Goal: Ask a question: Seek information or help from site administrators or community

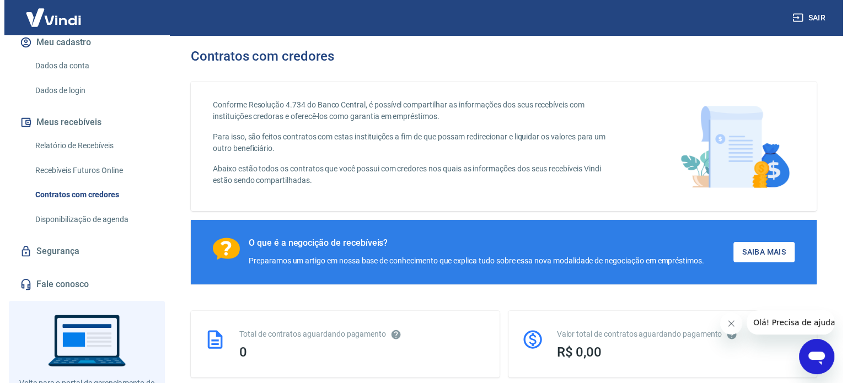
scroll to position [165, 0]
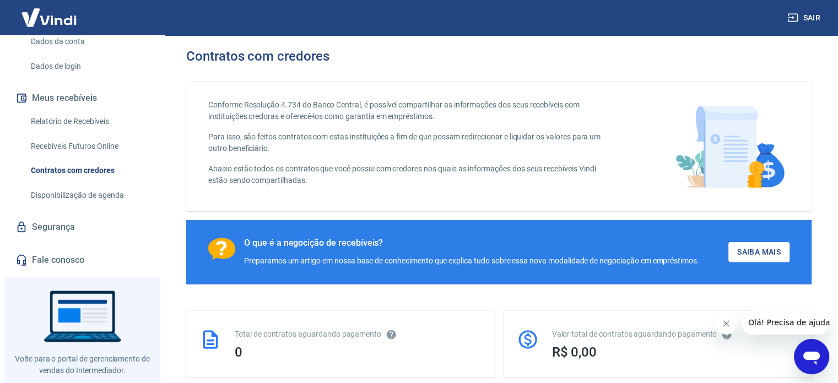
click at [95, 157] on link "Recebíveis Futuros Online" at bounding box center [88, 146] width 125 height 23
click at [62, 272] on link "Fale conosco" at bounding box center [82, 260] width 138 height 24
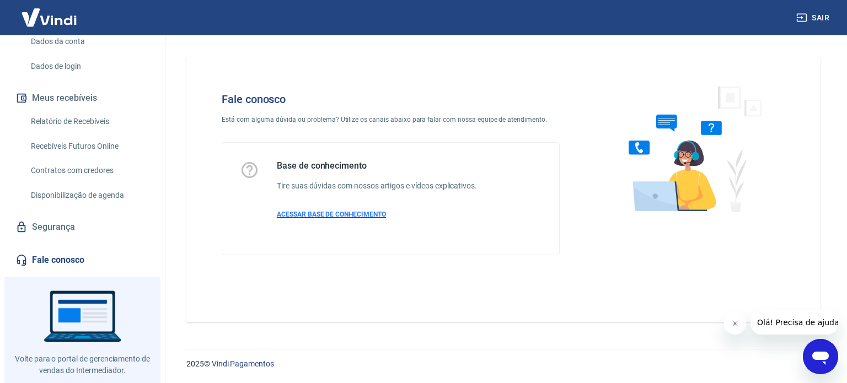
click at [308, 211] on span "ACESSAR BASE DE CONHECIMENTO" at bounding box center [331, 215] width 109 height 8
click at [828, 364] on icon "Abrir janela de mensagens" at bounding box center [820, 357] width 20 height 20
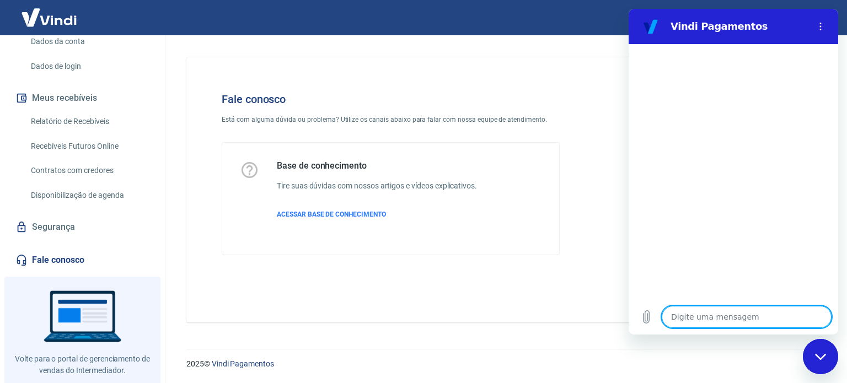
type textarea "f"
type textarea "x"
type textarea "fa"
type textarea "x"
type textarea "fal"
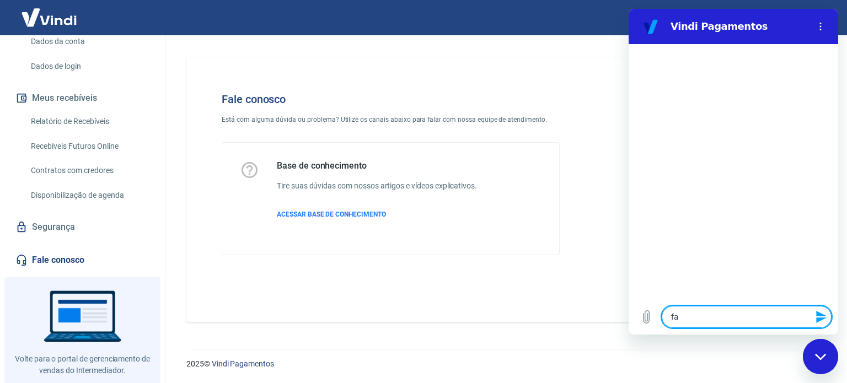
type textarea "x"
type textarea "fala"
type textarea "x"
type textarea "falar"
type textarea "x"
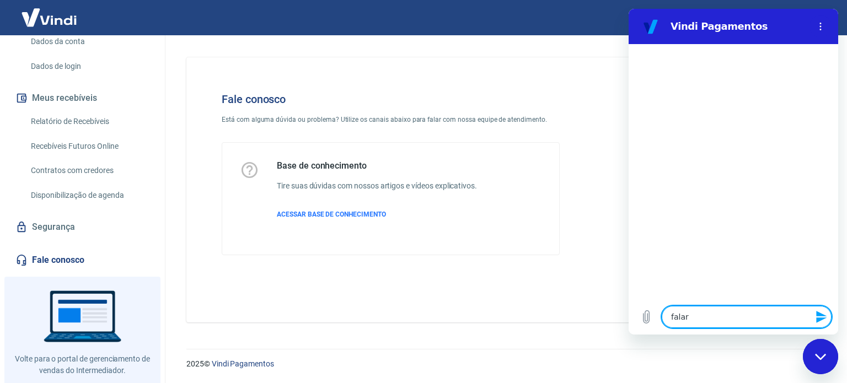
type textarea "falar"
type textarea "x"
type textarea "falar c"
type textarea "x"
type textarea "falar co"
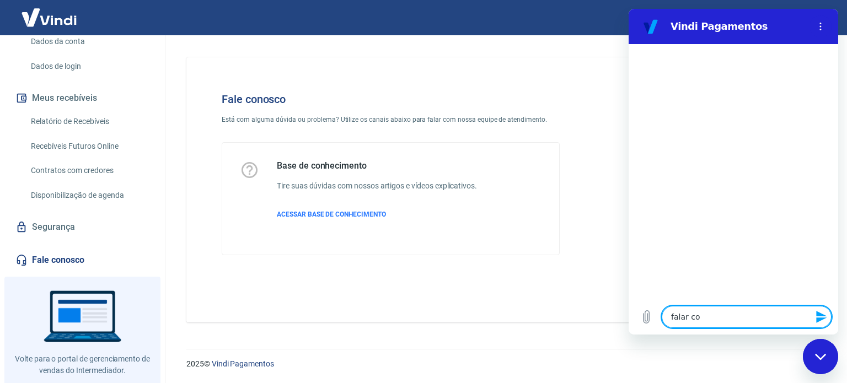
type textarea "x"
type textarea "falar com"
type textarea "x"
type textarea "falar com"
type textarea "x"
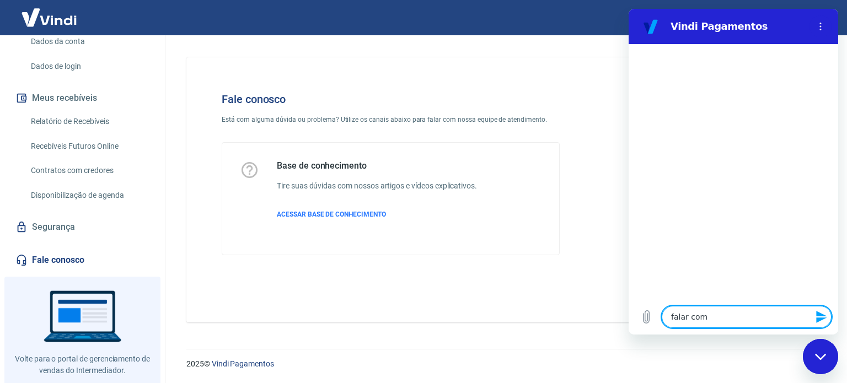
type textarea "falar com a"
type textarea "x"
type textarea "falar com at"
type textarea "x"
type textarea "falar com ate"
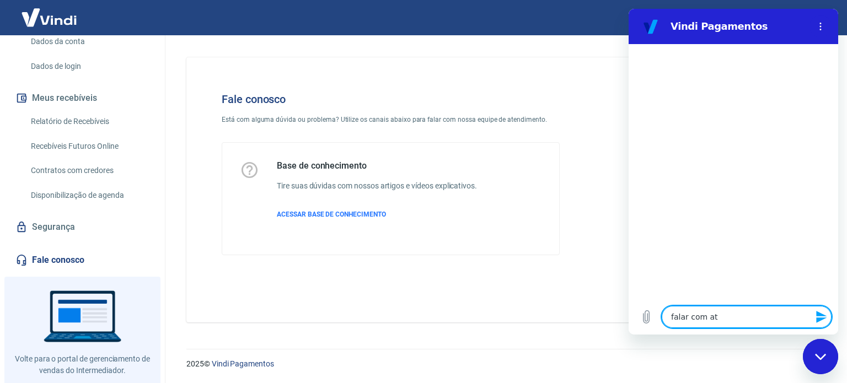
type textarea "x"
type textarea "falar com at"
type textarea "x"
type textarea "falar com a"
type textarea "x"
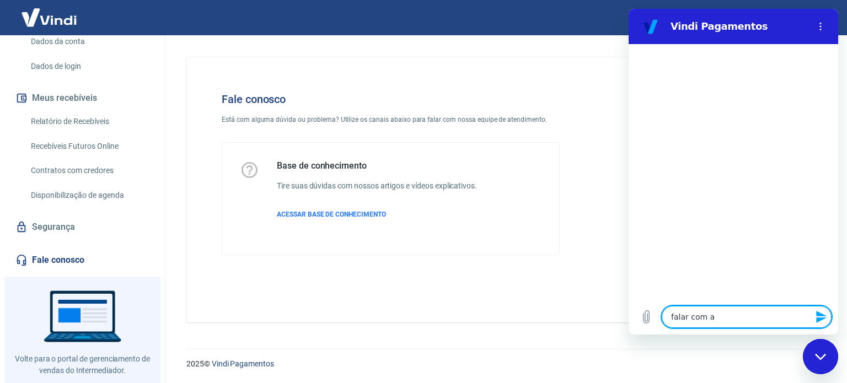
type textarea "falar com"
type textarea "x"
type textarea "falar com"
type textarea "x"
type textarea "falar co"
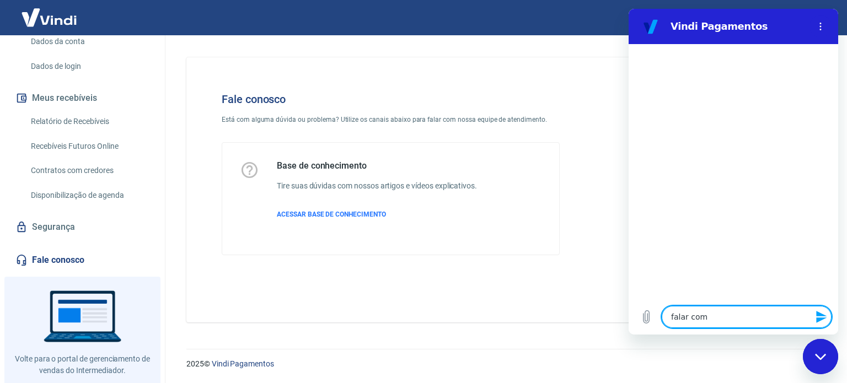
type textarea "x"
type textarea "falar c"
type textarea "x"
type textarea "falar"
type textarea "x"
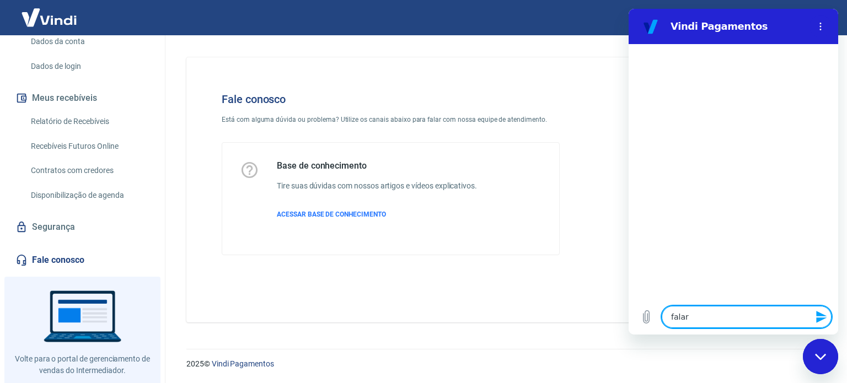
type textarea "falar"
type textarea "x"
type textarea "fala"
type textarea "x"
type textarea "fal"
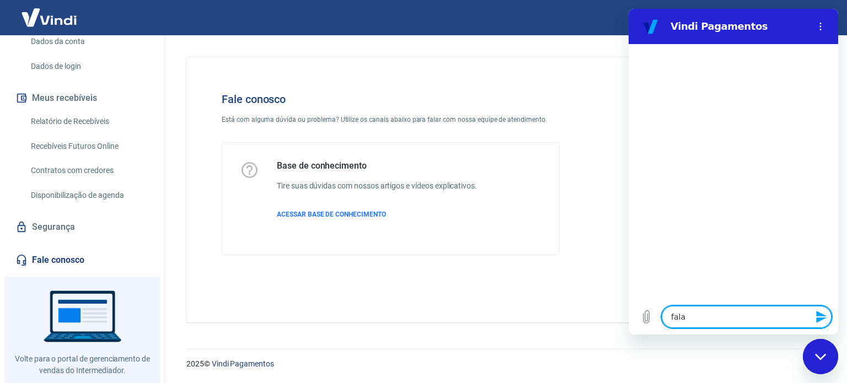
type textarea "x"
type textarea "fa"
type textarea "x"
type textarea "f"
type textarea "x"
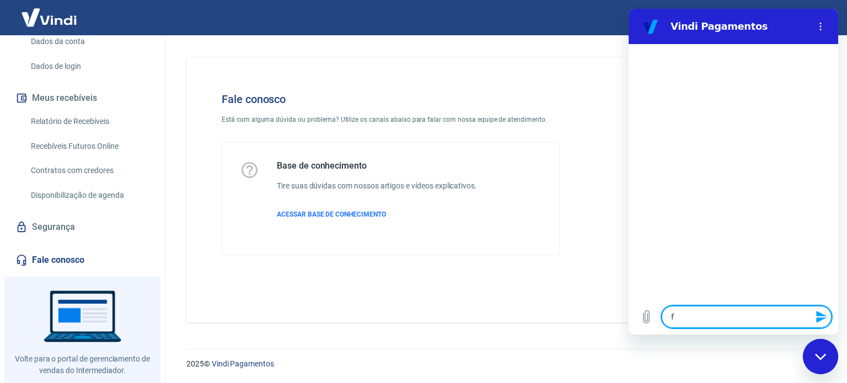
type textarea "x"
type textarea "q"
type textarea "x"
type textarea "qu"
type textarea "x"
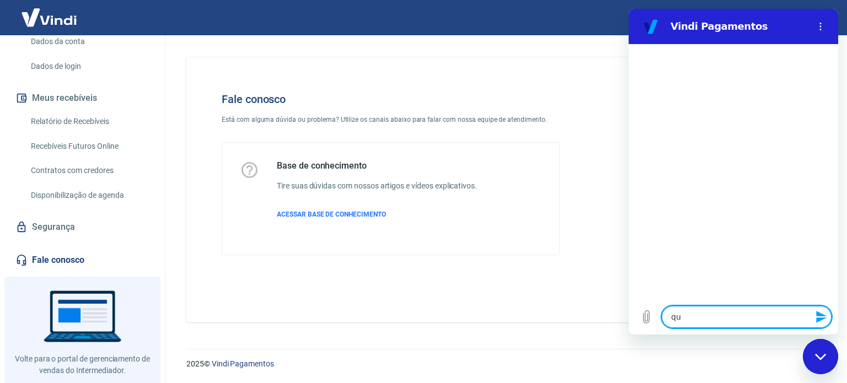
type textarea "que"
type textarea "x"
type textarea "quer"
type textarea "x"
type textarea "quero"
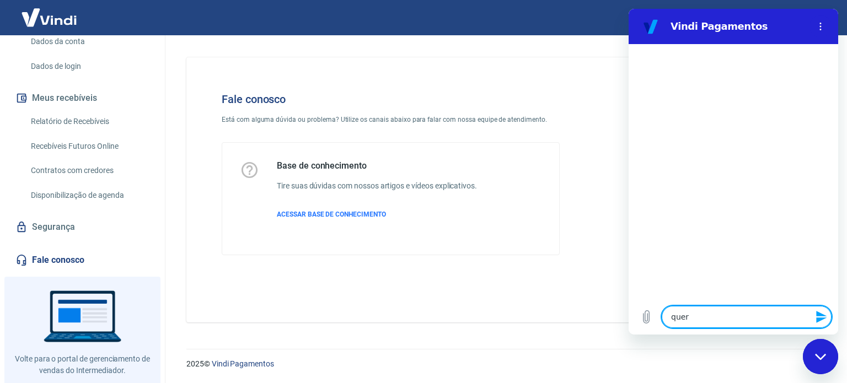
type textarea "x"
type textarea "quero"
type textarea "x"
type textarea "quero n"
type textarea "x"
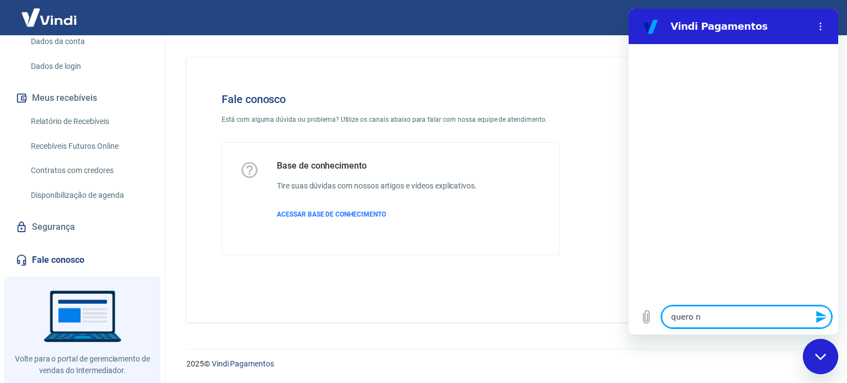
type textarea "quero ne"
type textarea "x"
type textarea "quero neg"
type textarea "x"
type textarea "quero nego"
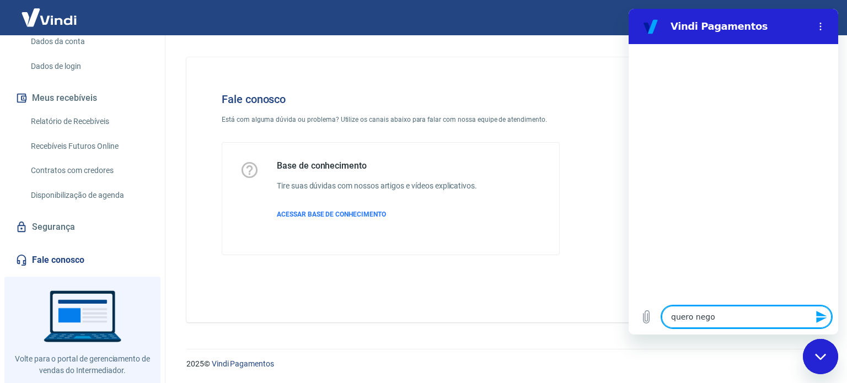
type textarea "x"
type textarea "quero negoc"
type textarea "x"
type textarea "quero negoci"
type textarea "x"
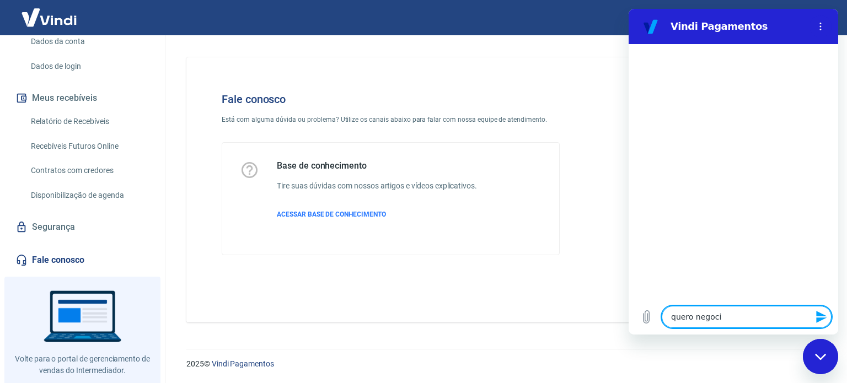
type textarea "quero negocia"
type textarea "x"
type textarea "quero negociar"
type textarea "x"
type textarea "quero negociar"
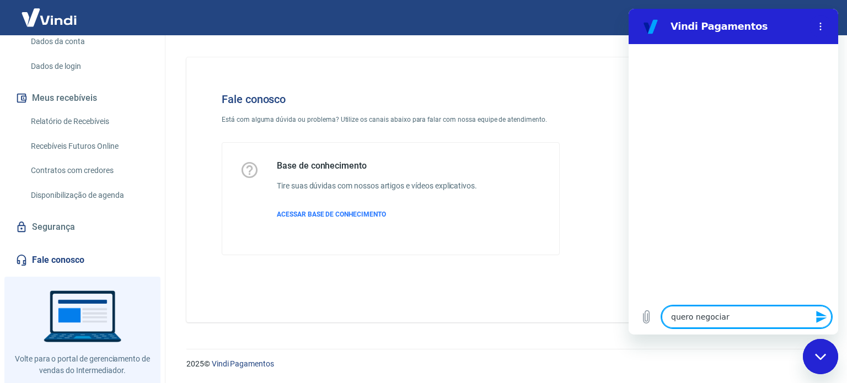
type textarea "x"
type textarea "quero negociar t"
type textarea "x"
type textarea "quero negociar ta"
type textarea "x"
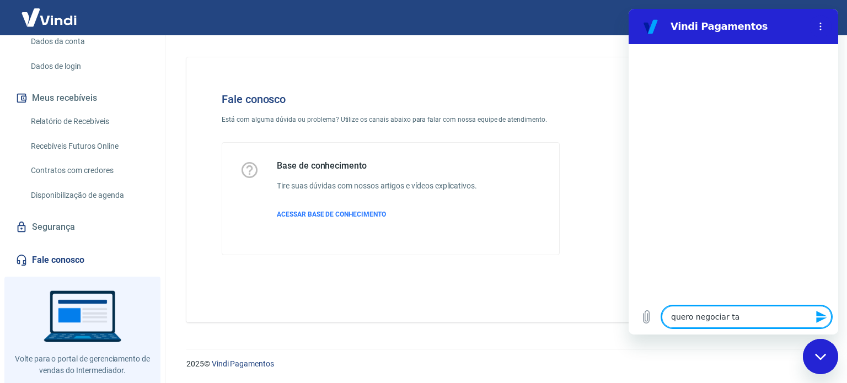
type textarea "quero negociar tar"
type textarea "x"
type textarea "quero negociar tari"
type textarea "x"
type textarea "quero negociar tarif"
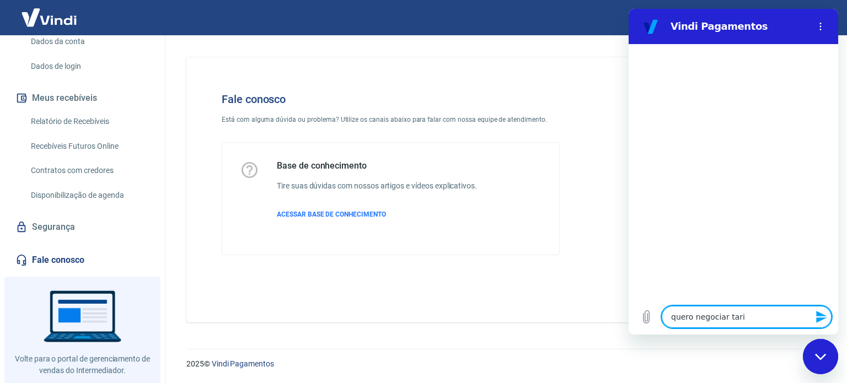
type textarea "x"
type textarea "quero negociar tarifa"
type textarea "x"
type textarea "quero negociar tarifas"
type textarea "x"
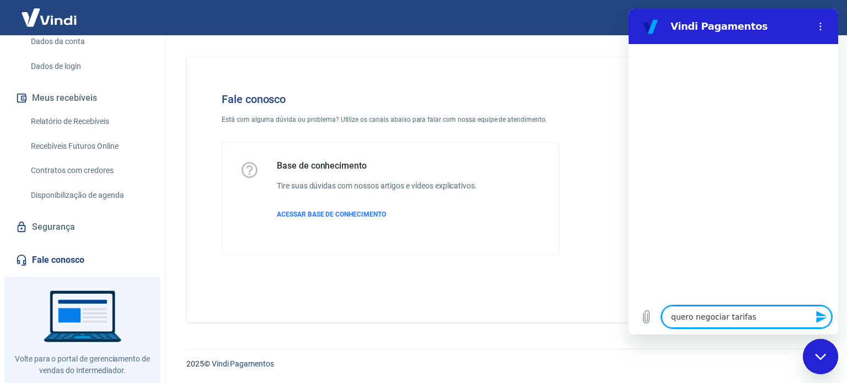
type textarea "quero negociar tarifas"
type textarea "x"
type textarea "quero negociar tarifas d"
type textarea "x"
type textarea "quero negociar tarifas de"
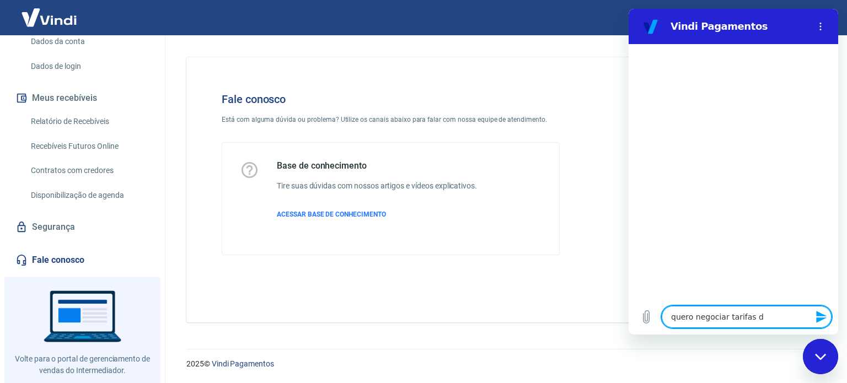
type textarea "x"
type textarea "quero negociar tarifas de"
type textarea "x"
type textarea "quero negociar tarifas de c"
type textarea "x"
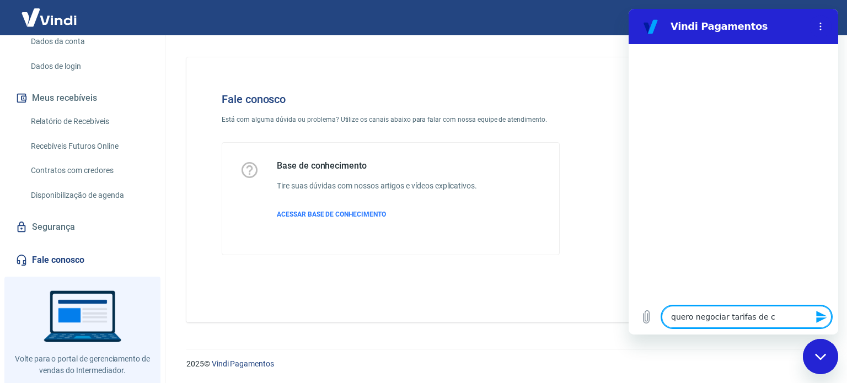
type textarea "quero negociar tarifas de ca"
type textarea "x"
type textarea "quero negociar tarifas de car"
type textarea "x"
type textarea "quero negociar tarifas de cart"
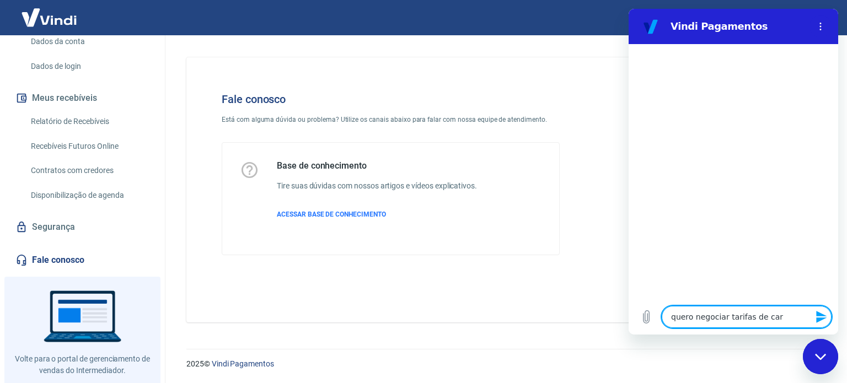
type textarea "x"
type textarea "quero negociar tarifas de cartã"
type textarea "x"
type textarea "quero negociar tarifas de cartão"
type textarea "x"
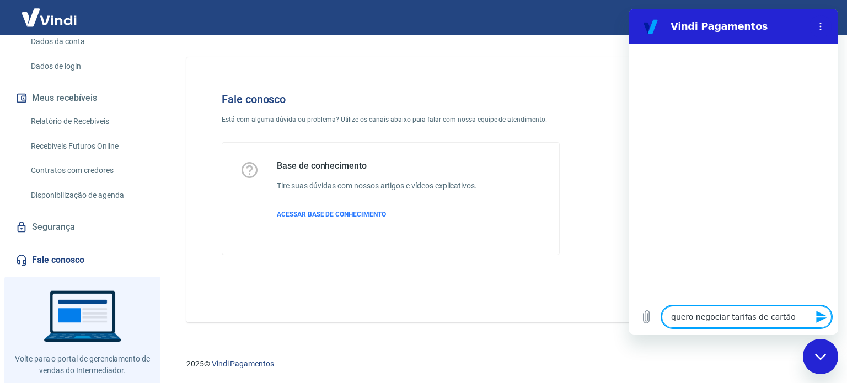
type textarea "quero negociar tarifas de cartão"
type textarea "x"
type textarea "quero negociar tarifas de cartão d"
type textarea "x"
type textarea "quero negociar tarifas de cartão de"
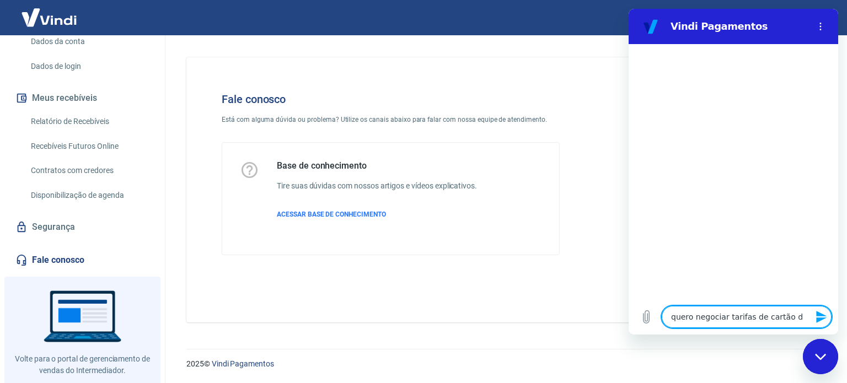
type textarea "x"
type textarea "quero negociar tarifas de cartão de"
type textarea "x"
type textarea "quero negociar tarifas de cartão de c"
type textarea "x"
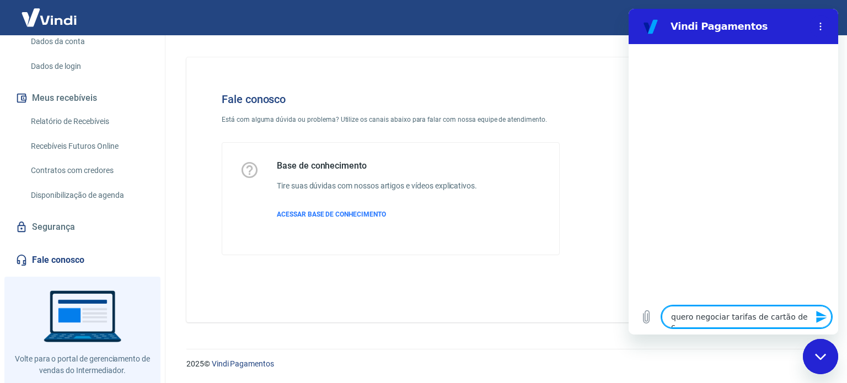
type textarea "quero negociar tarifas de cartão de cr"
type textarea "x"
type textarea "quero negociar tarifas de cartão de cré"
type textarea "x"
type textarea "quero negociar tarifas de cartão de créd"
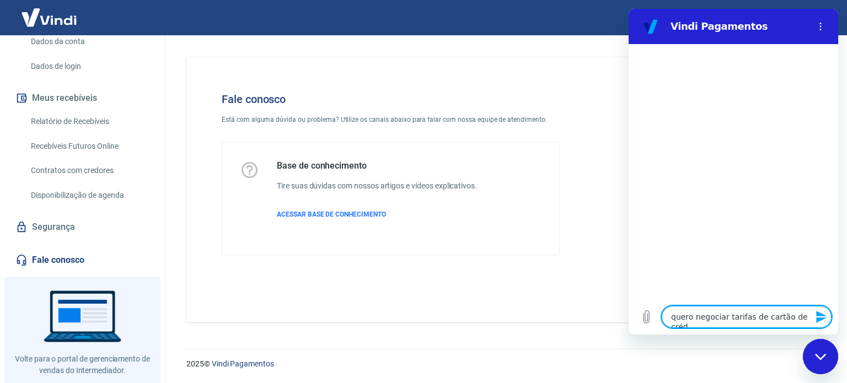
type textarea "x"
type textarea "quero negociar tarifas de cartão de crédi"
type textarea "x"
type textarea "quero negociar tarifas de cartão de crédit"
type textarea "x"
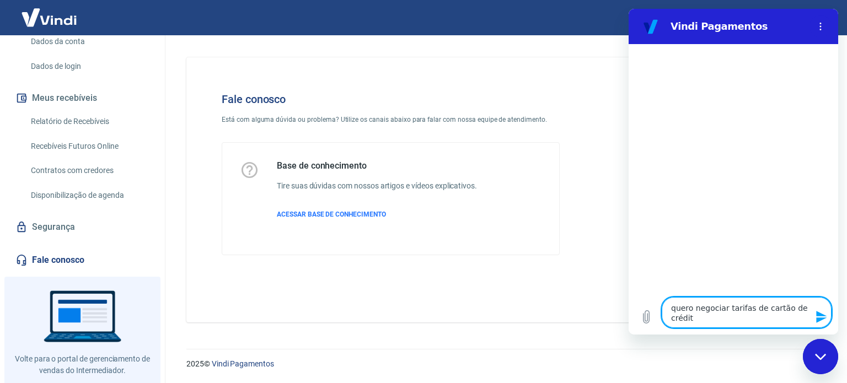
type textarea "quero negociar tarifas de cartão de crédito"
type textarea "x"
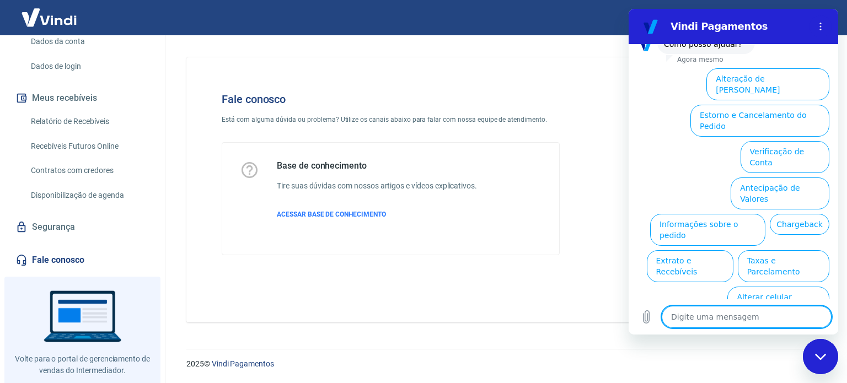
scroll to position [97, 0]
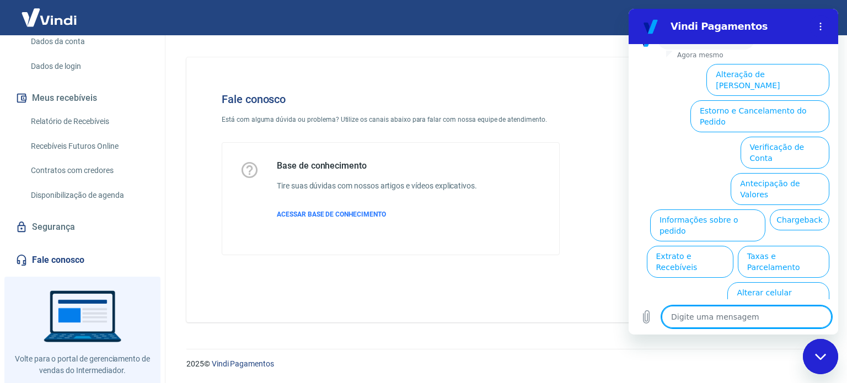
click at [769, 246] on button "Taxas e Parcelamento" at bounding box center [782, 262] width 91 height 32
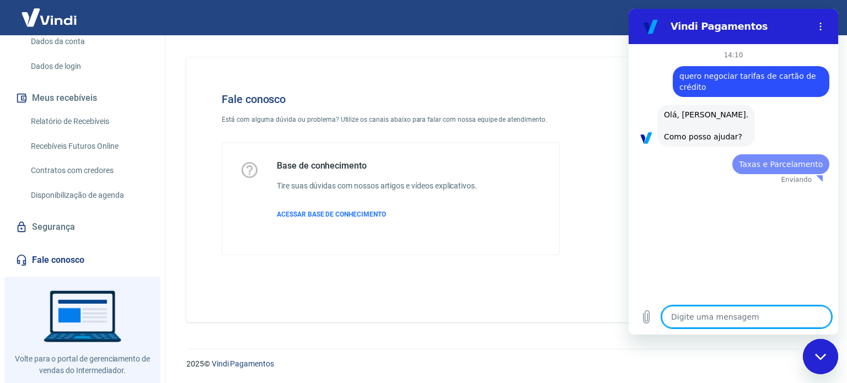
scroll to position [0, 0]
type textarea "x"
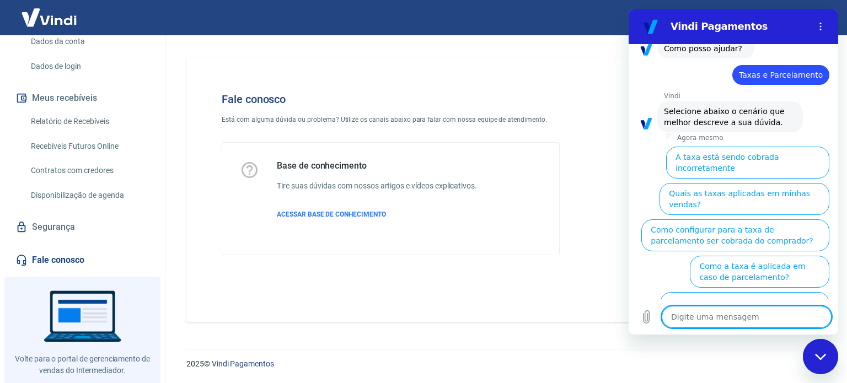
scroll to position [93, 0]
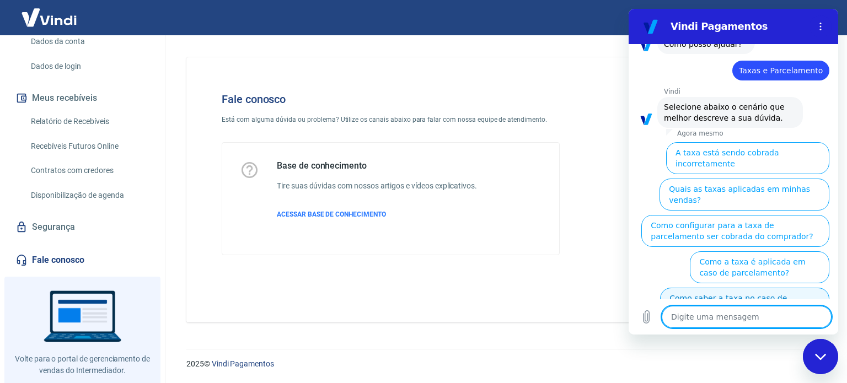
type textarea "q"
type textarea "x"
type textarea "qu"
type textarea "x"
type textarea "que"
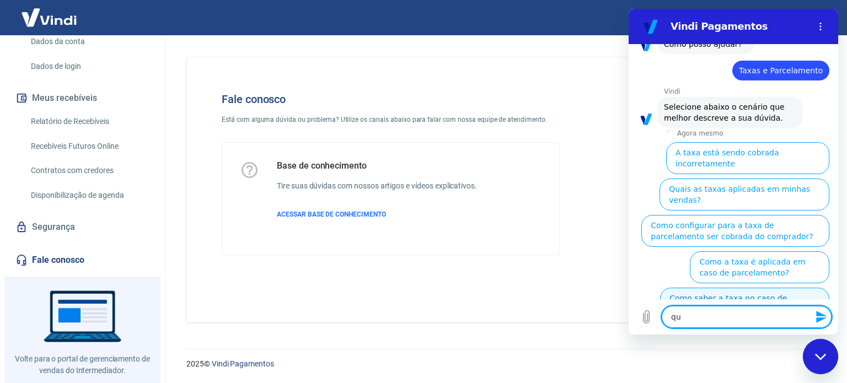
type textarea "x"
type textarea "quer"
type textarea "x"
type textarea "quero"
type textarea "x"
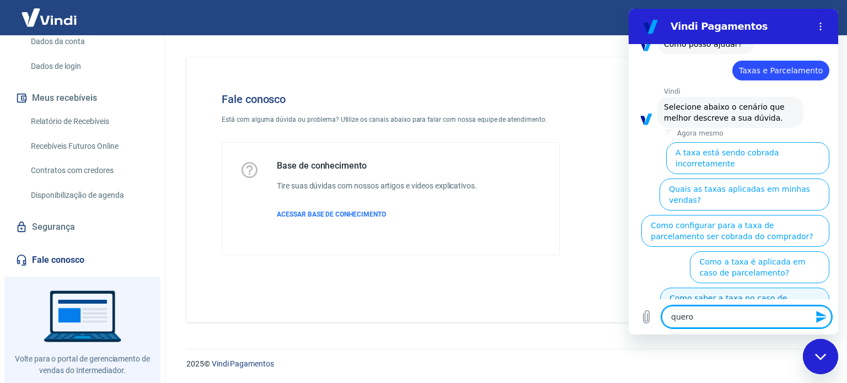
type textarea "quero"
type textarea "x"
type textarea "quero f"
type textarea "x"
type textarea "quero fa"
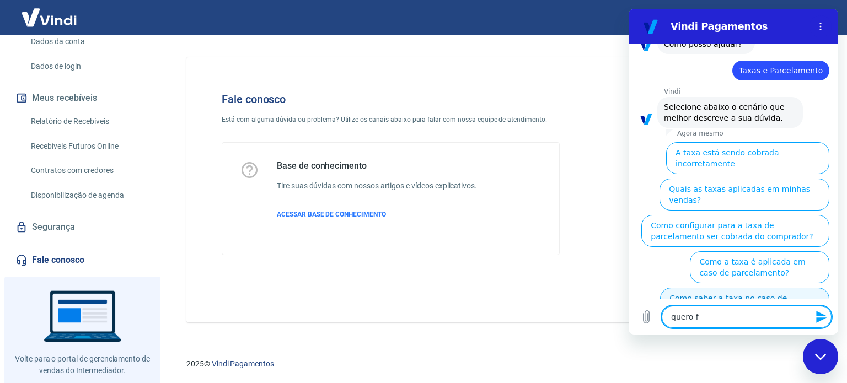
type textarea "x"
type textarea "quero fal"
type textarea "x"
type textarea "quero fala"
type textarea "x"
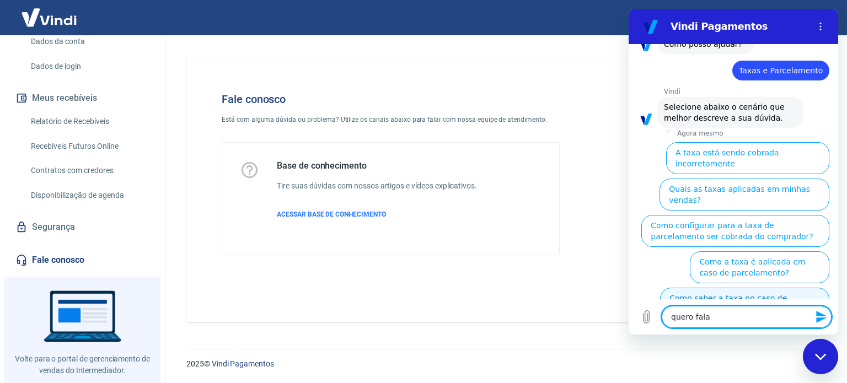
type textarea "quero falar"
type textarea "x"
type textarea "quero falar"
type textarea "x"
type textarea "quero falar c"
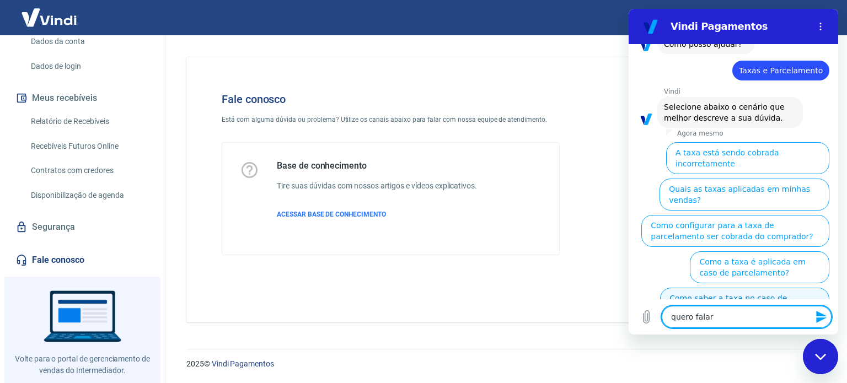
type textarea "x"
type textarea "quero falar co"
type textarea "x"
type textarea "quero falar com"
type textarea "x"
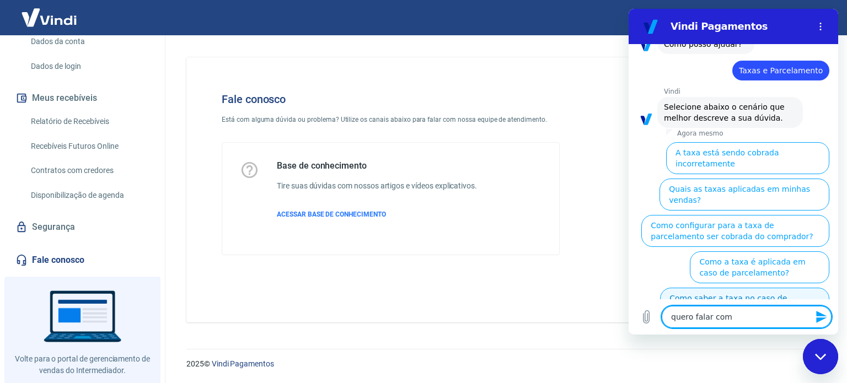
type textarea "quero falar com"
type textarea "x"
type textarea "quero falar com a"
type textarea "x"
type textarea "quero falar com at"
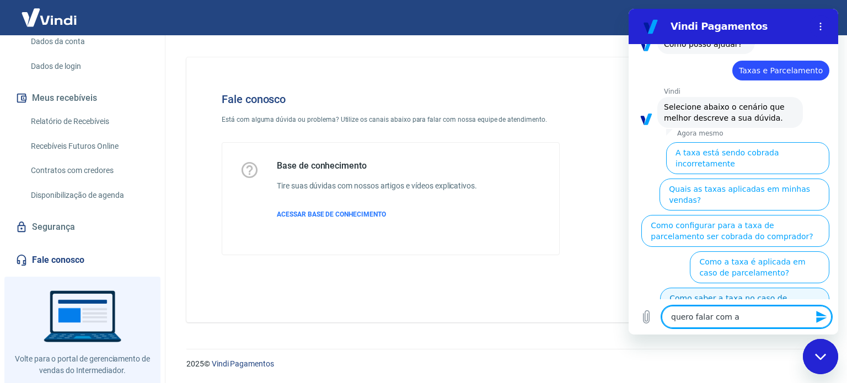
type textarea "x"
type textarea "quero falar com ate"
type textarea "x"
type textarea "quero falar com aten"
type textarea "x"
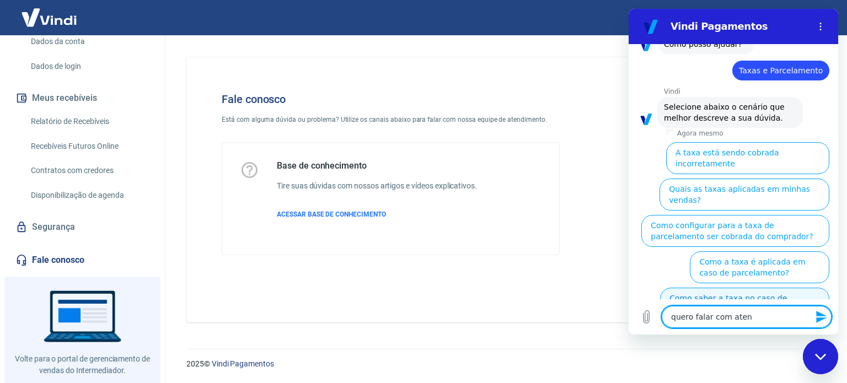
type textarea "quero falar com atend"
type textarea "x"
type textarea "quero falar com atende"
type textarea "x"
type textarea "quero falar com atenden"
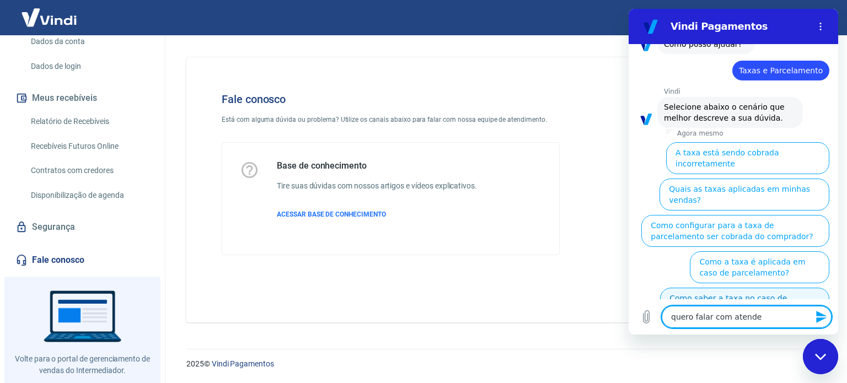
type textarea "x"
type textarea "quero falar com atendent"
type textarea "x"
type textarea "quero falar com atendente"
type textarea "x"
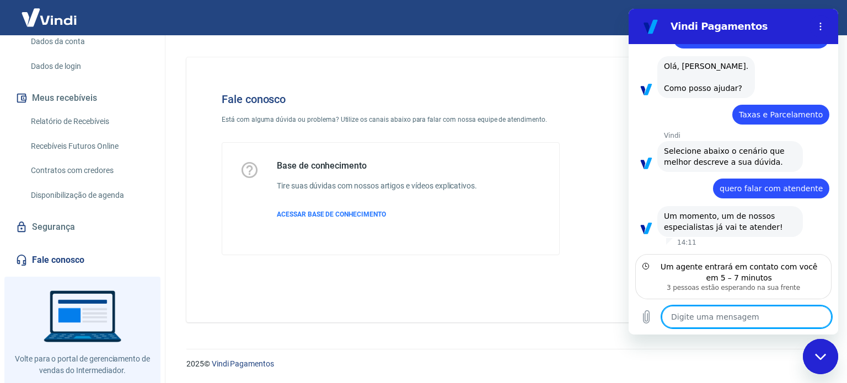
scroll to position [48, 0]
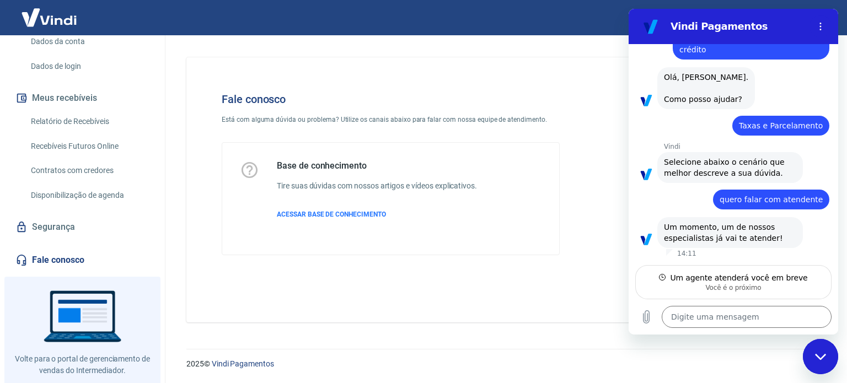
type textarea "x"
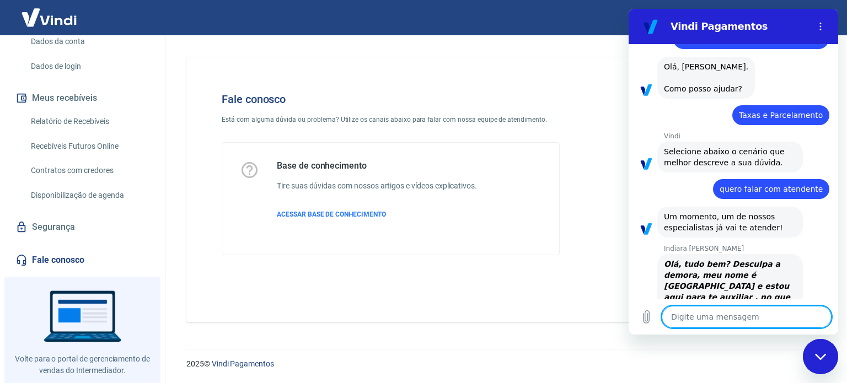
scroll to position [79, 0]
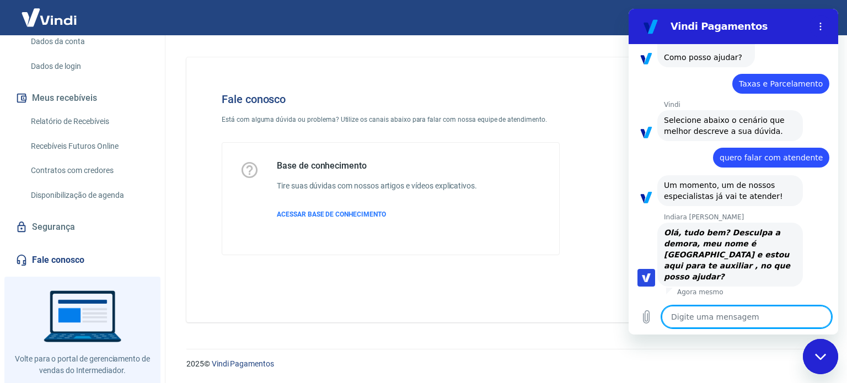
type textarea "b"
type textarea "x"
type textarea "bo"
type textarea "x"
type textarea "bo"
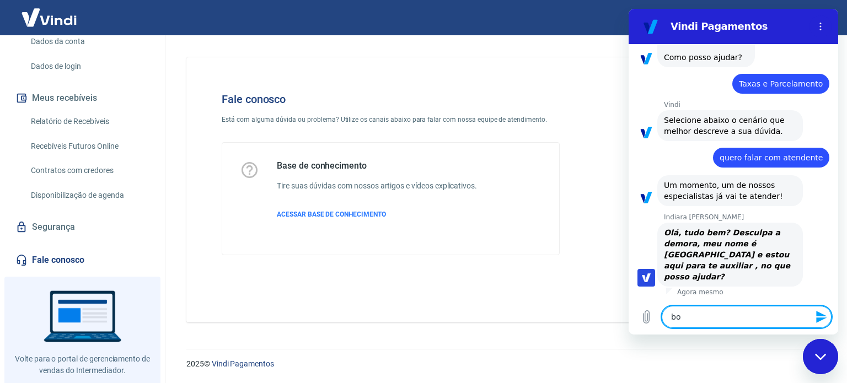
type textarea "x"
type textarea "bo a"
type textarea "x"
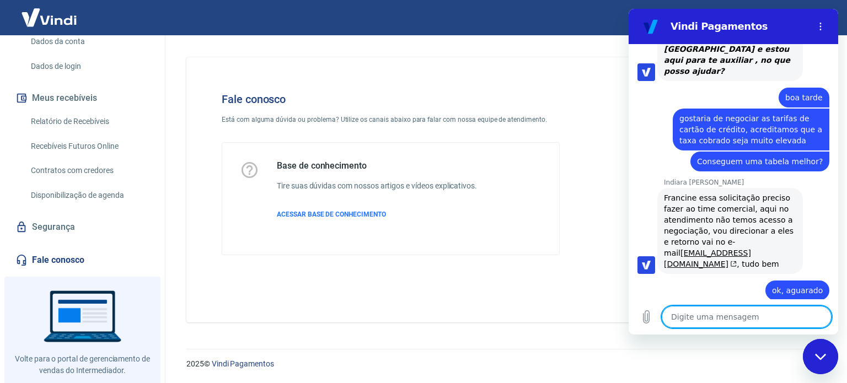
scroll to position [287, 0]
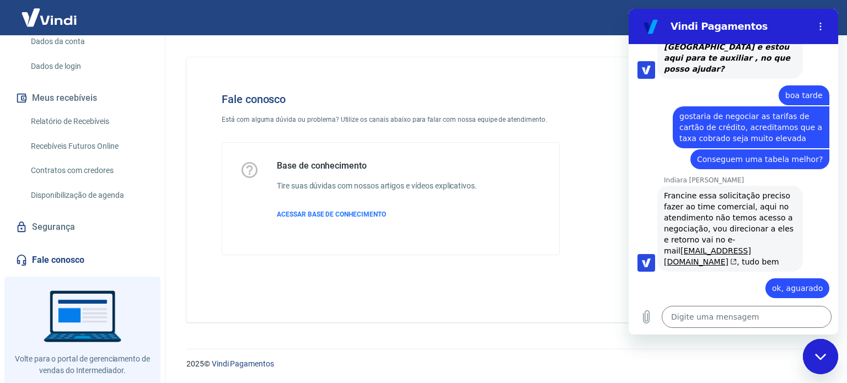
drag, startPoint x: 805, startPoint y: 277, endPoint x: 761, endPoint y: 282, distance: 45.0
click at [724, 284] on div "diz: ok, aguarado" at bounding box center [728, 285] width 201 height 26
click at [779, 283] on span "ok, aguarado" at bounding box center [797, 288] width 51 height 11
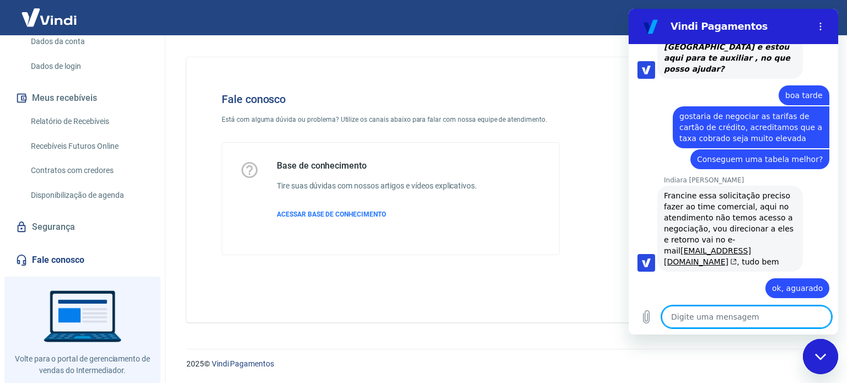
scroll to position [346, 0]
